Goal: Navigation & Orientation: Find specific page/section

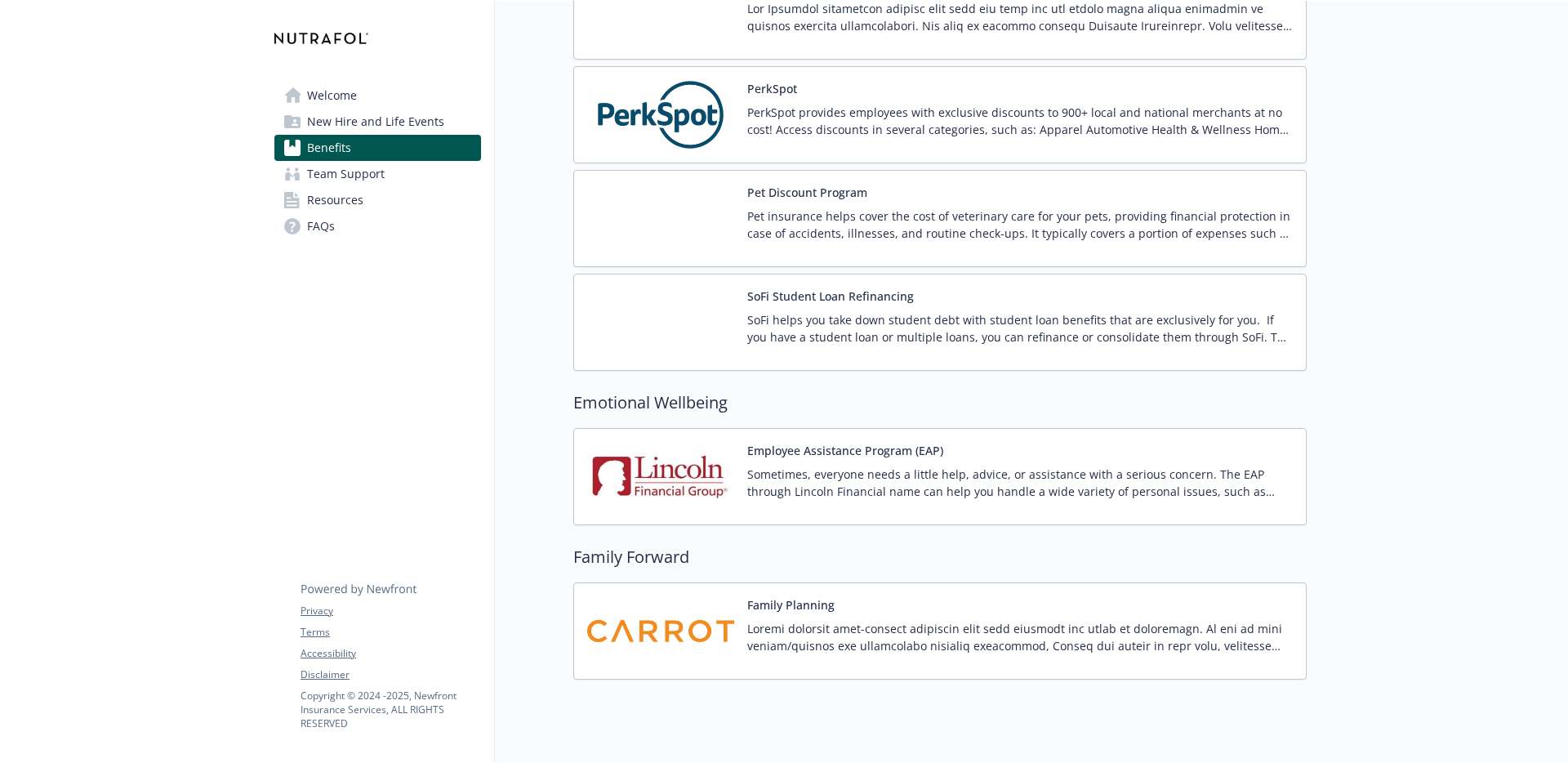
scroll to position [3013, 0]
click at [416, 181] on link "Team Support" at bounding box center [378, 174] width 206 height 26
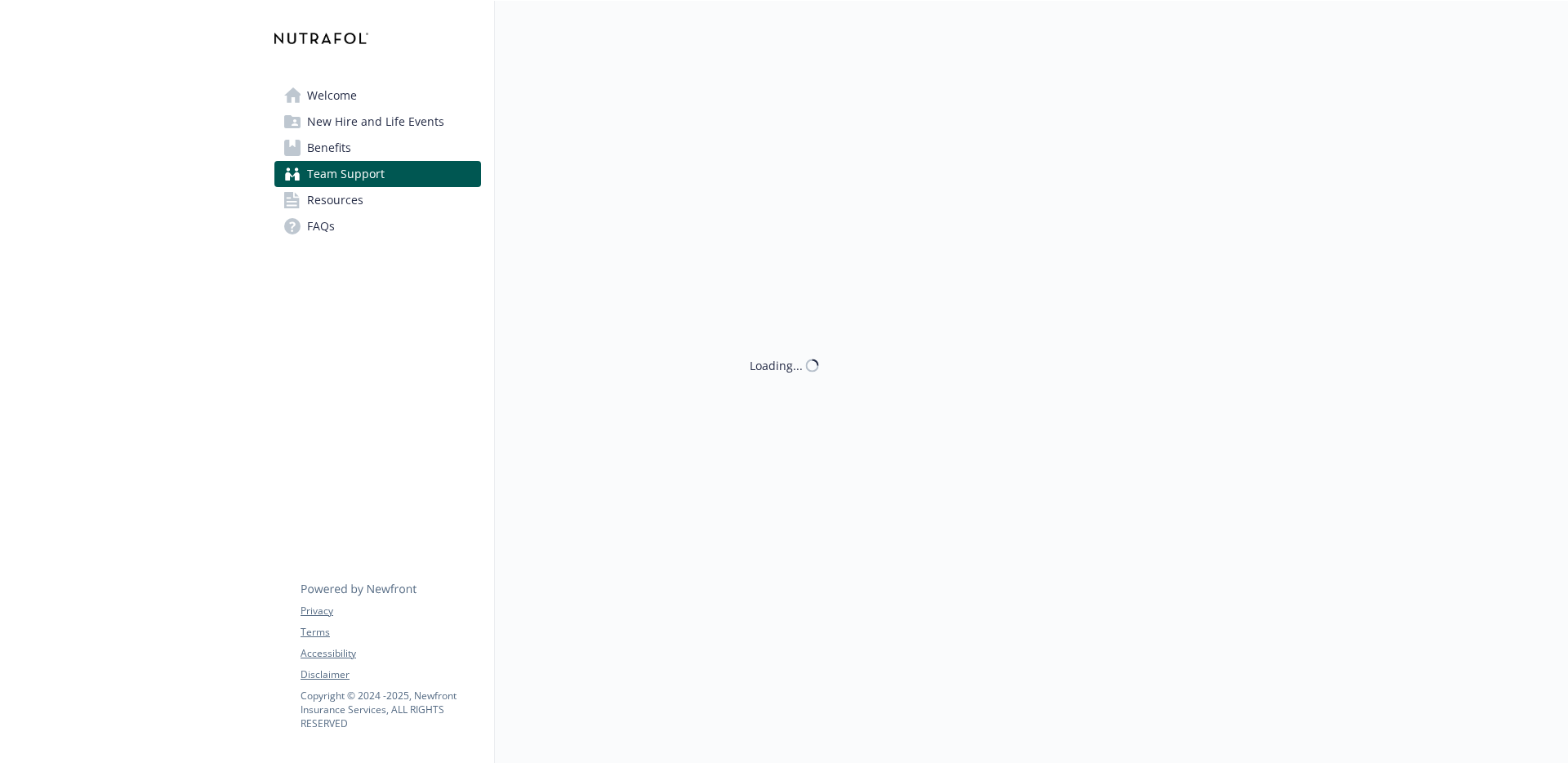
scroll to position [13, 0]
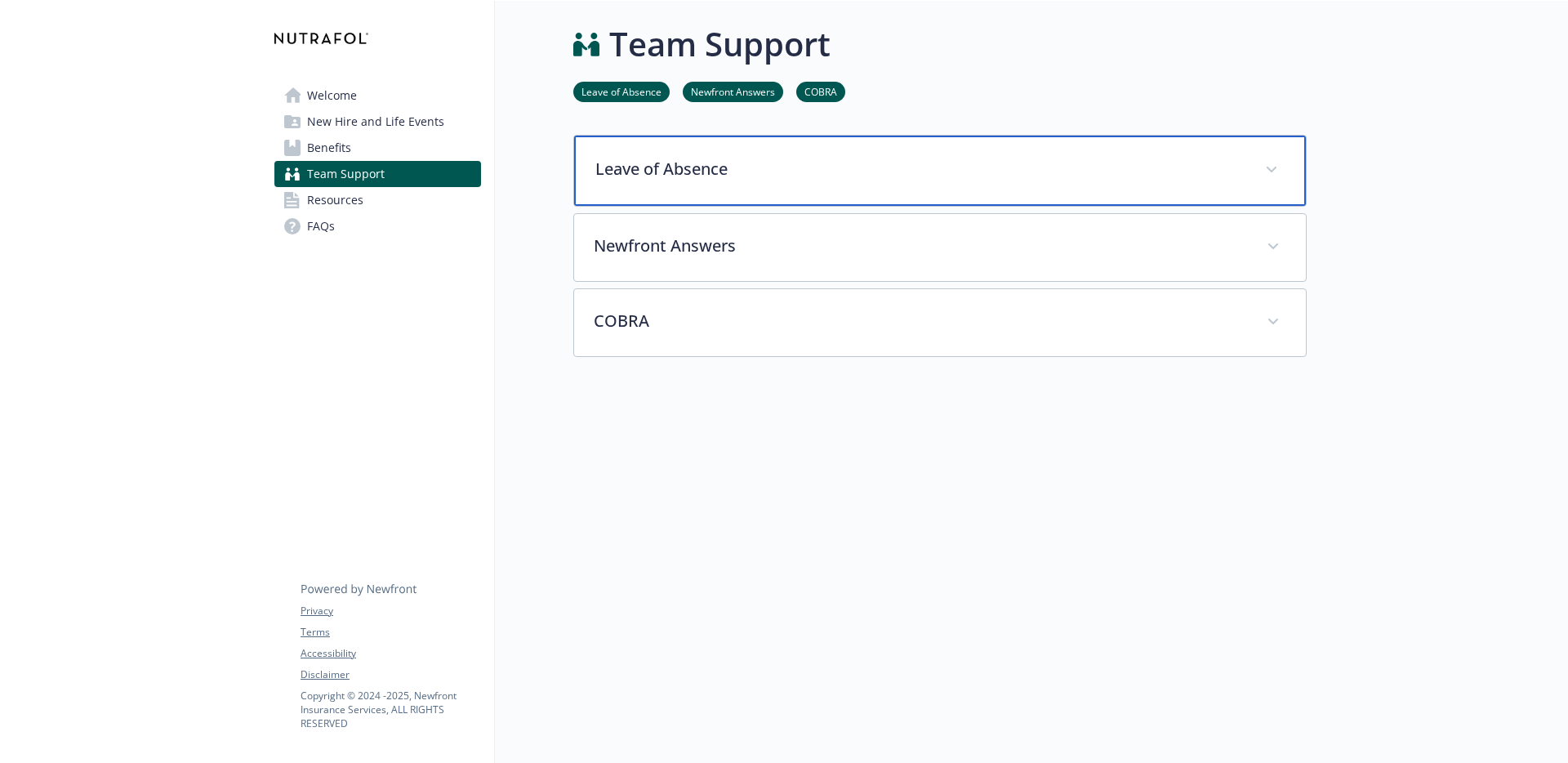
click at [765, 157] on p "Leave of Absence" at bounding box center [921, 169] width 650 height 25
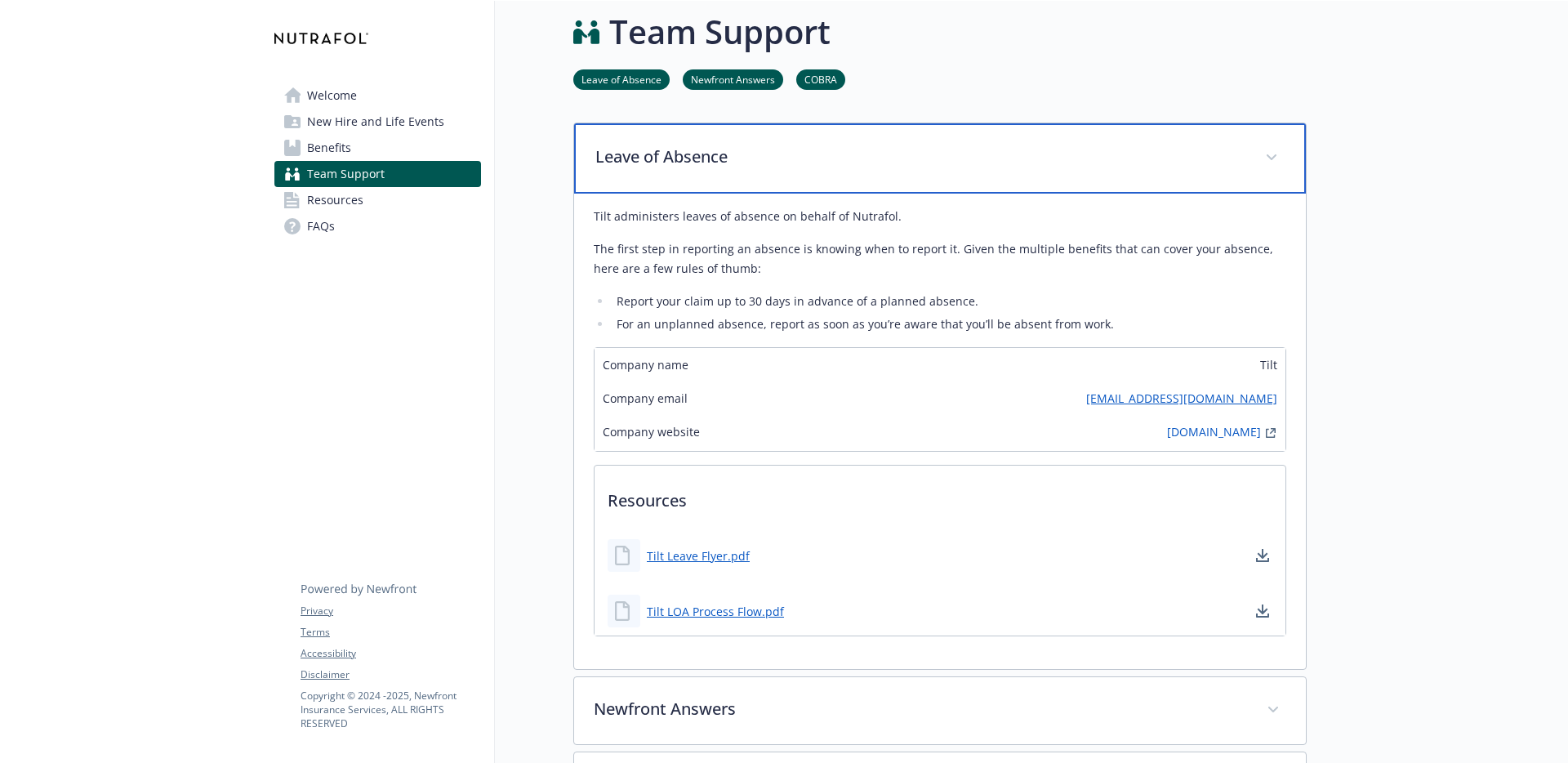
click at [765, 152] on p "Leave of Absence" at bounding box center [921, 157] width 650 height 25
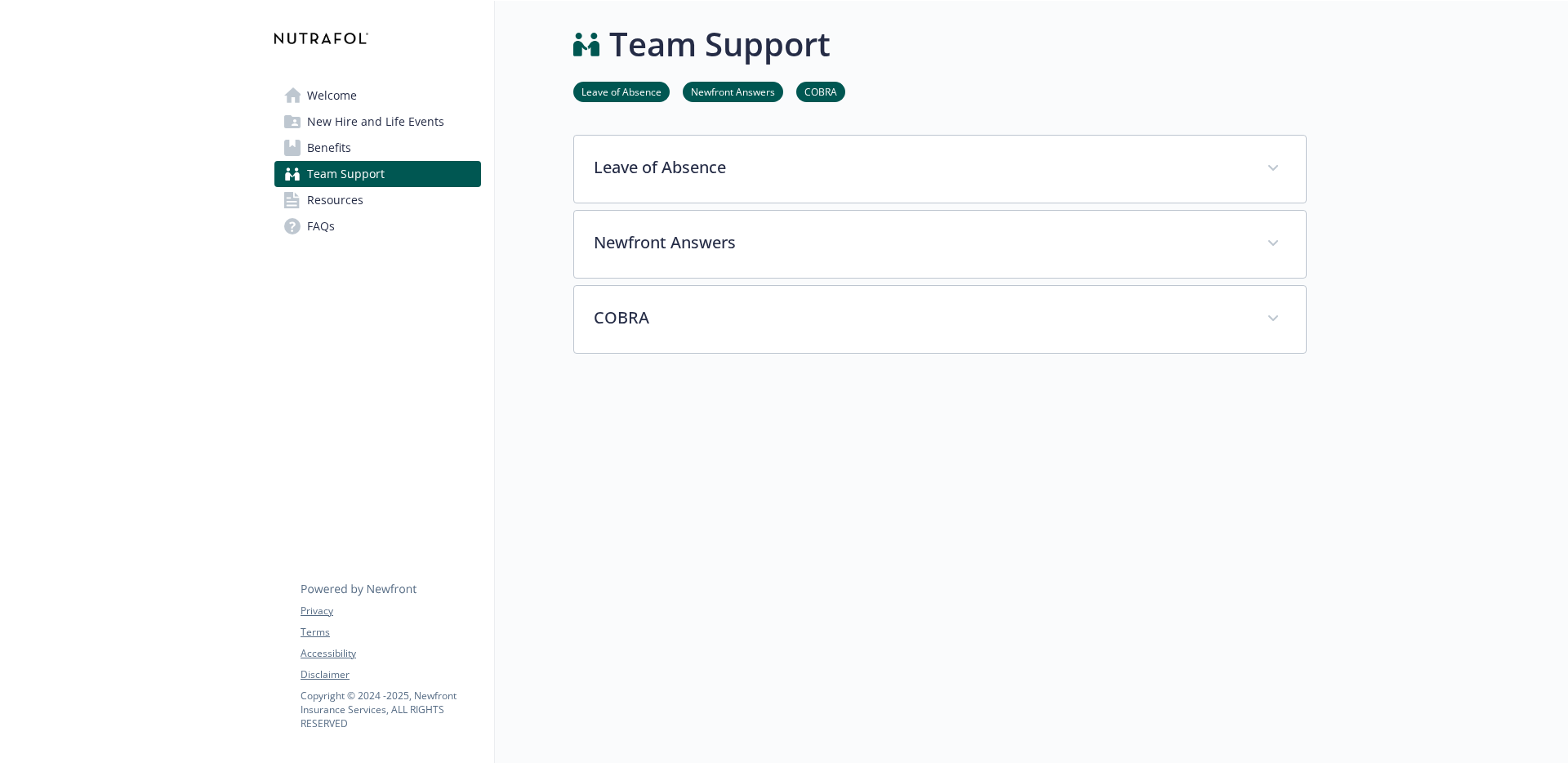
click at [378, 204] on link "Resources" at bounding box center [378, 200] width 206 height 26
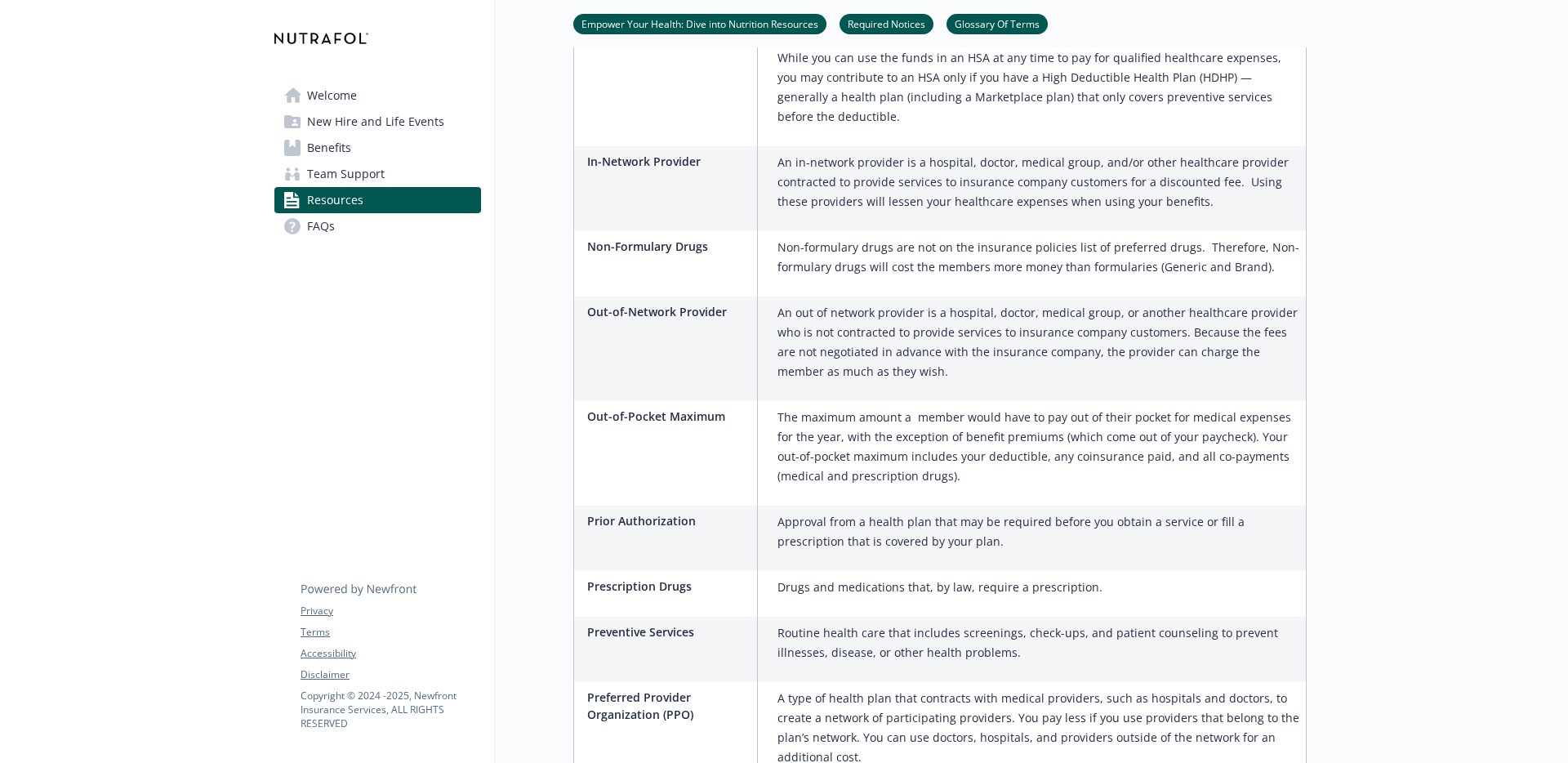
scroll to position [2510, 0]
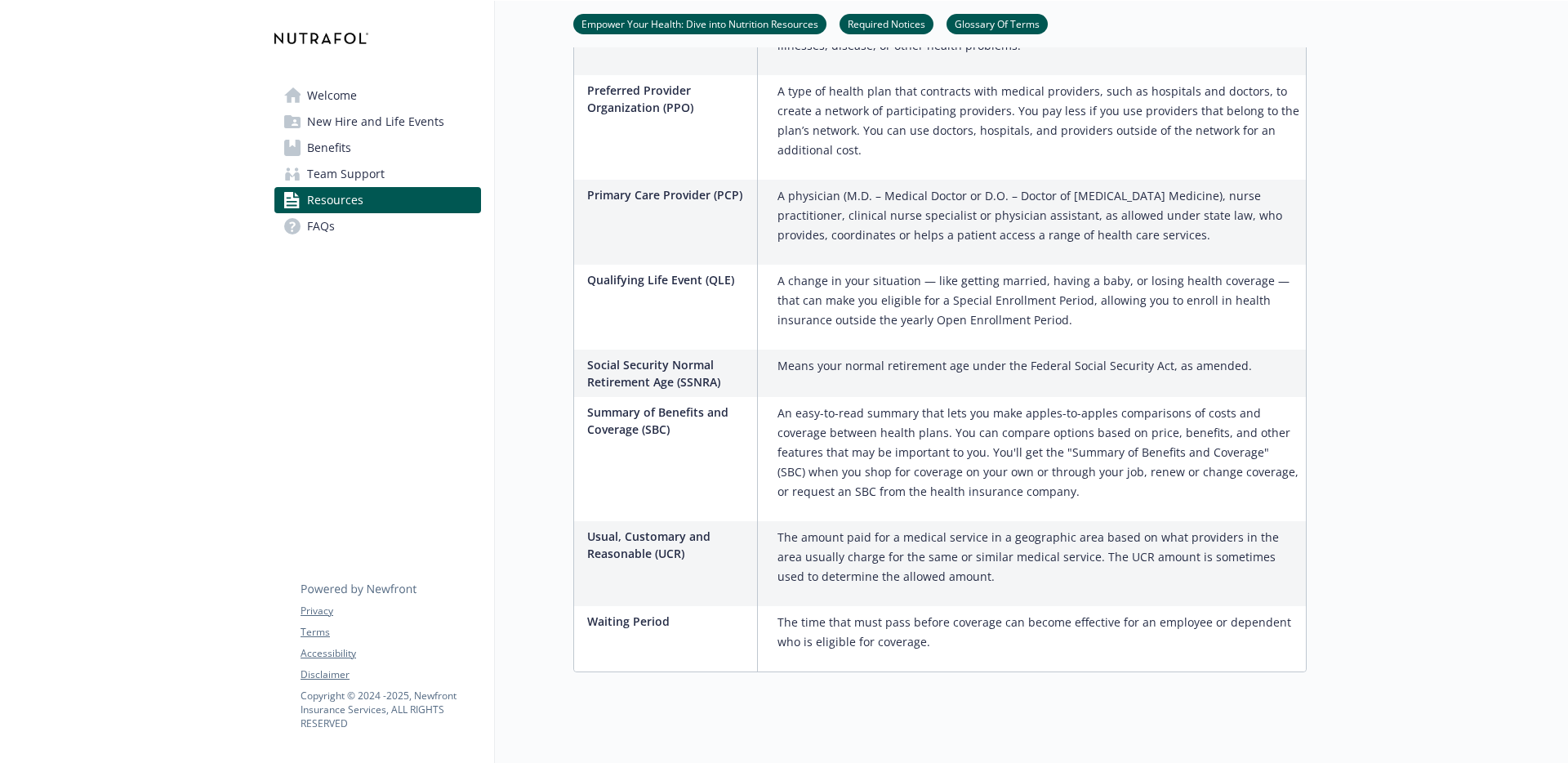
click at [383, 118] on span "New Hire and Life Events" at bounding box center [376, 122] width 138 height 26
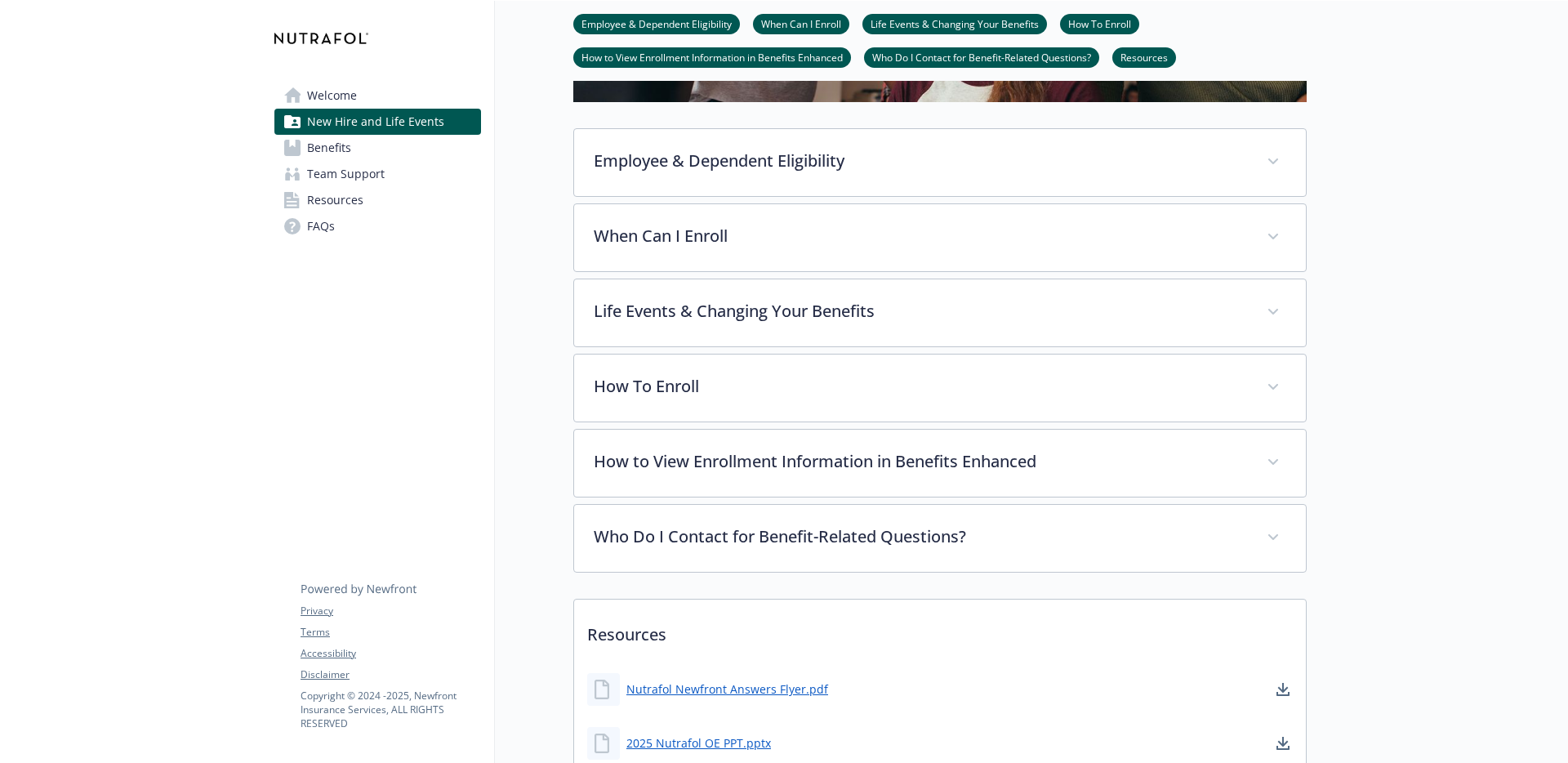
scroll to position [662, 0]
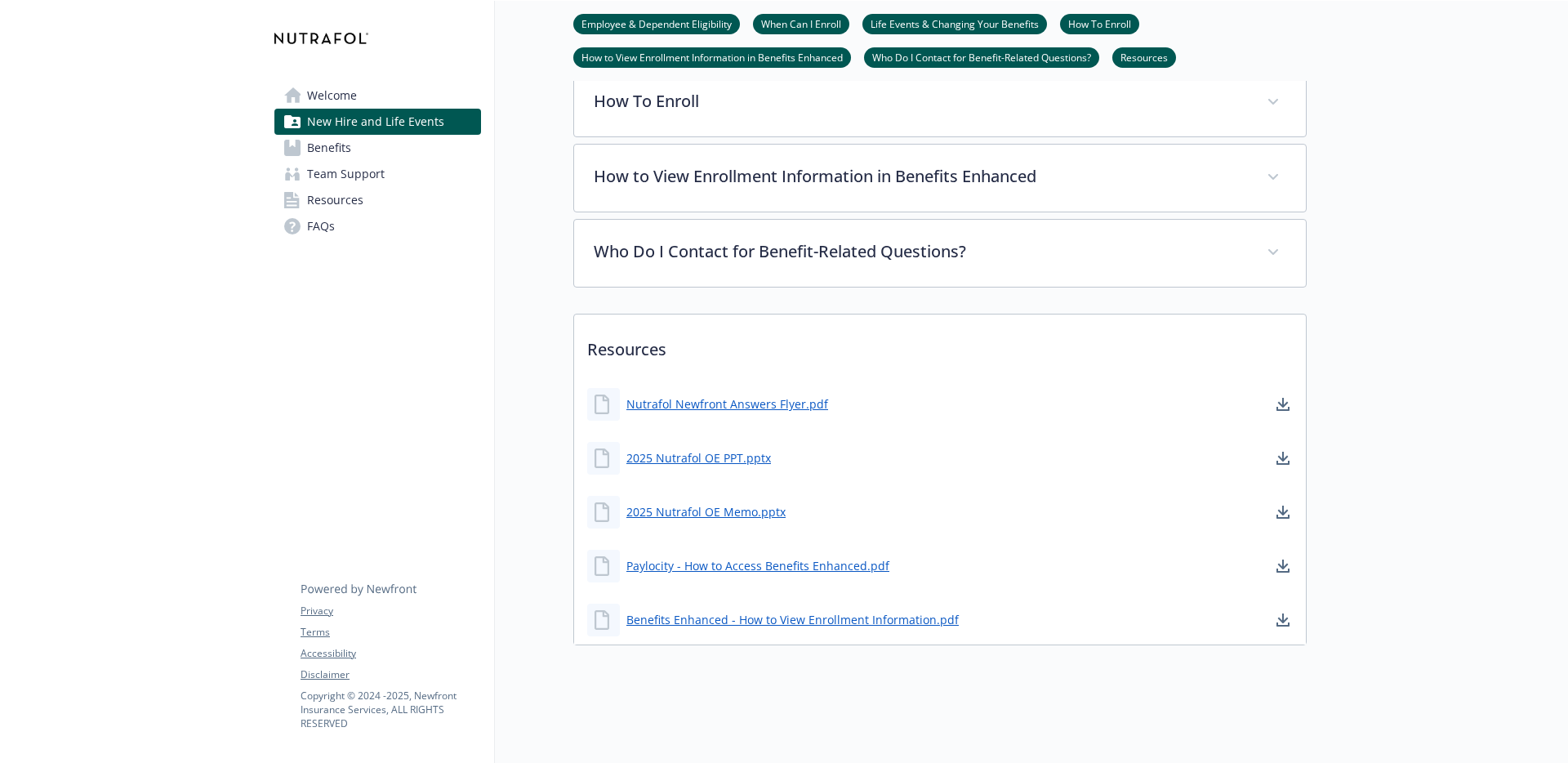
click at [372, 153] on link "Benefits" at bounding box center [378, 148] width 206 height 26
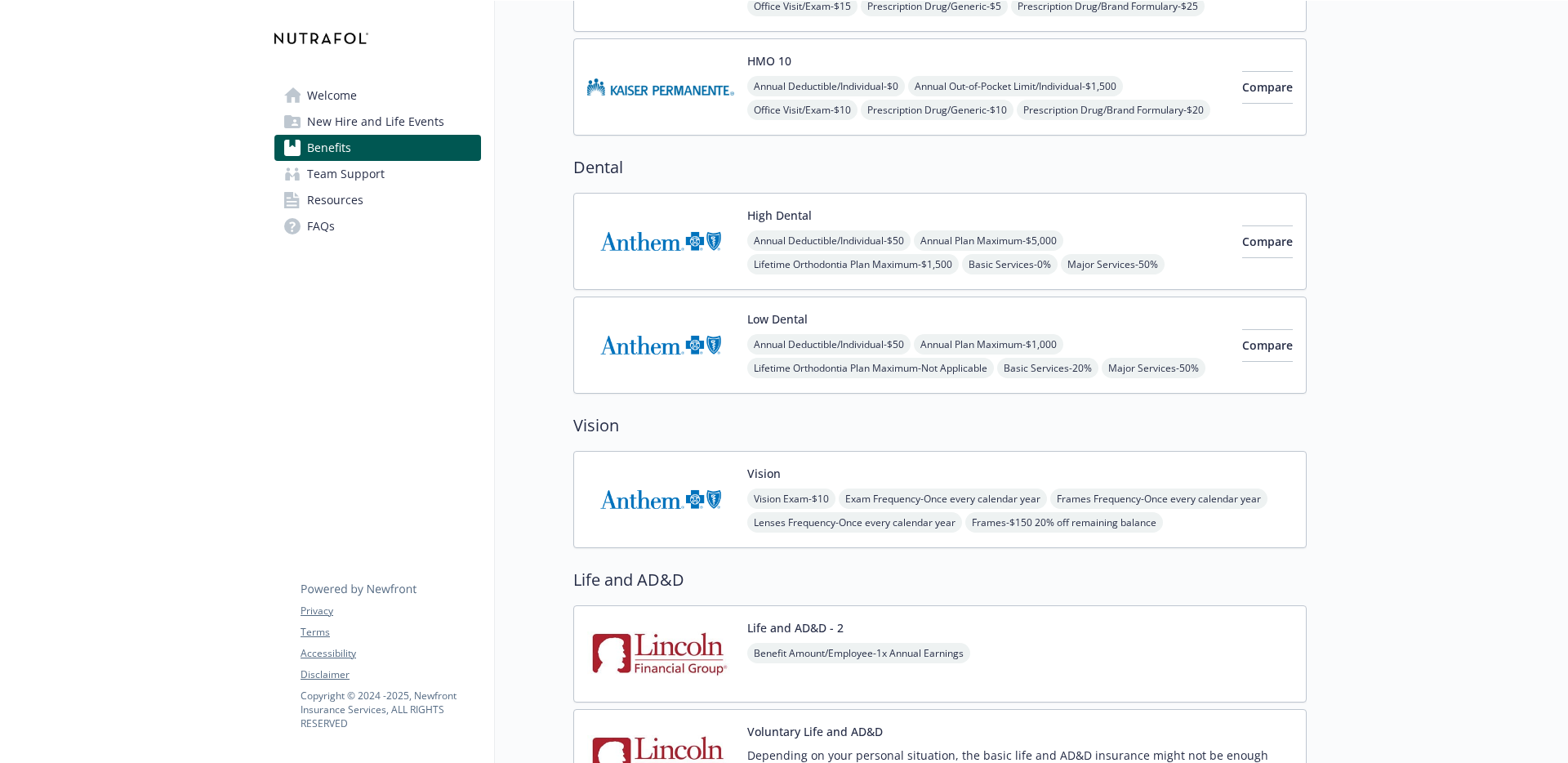
click at [366, 105] on link "Welcome" at bounding box center [378, 96] width 206 height 26
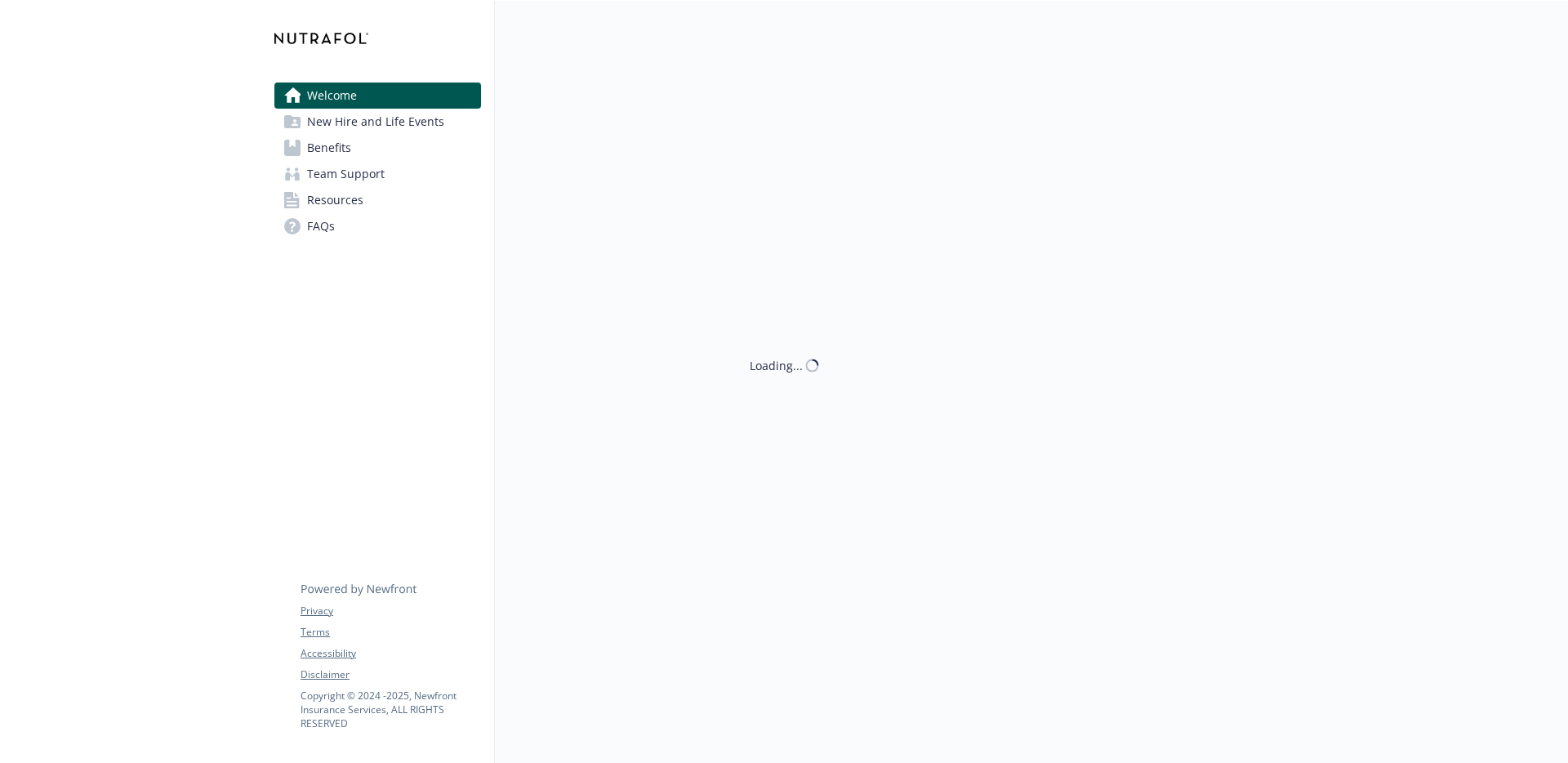
scroll to position [13, 0]
